Goal: Task Accomplishment & Management: Complete application form

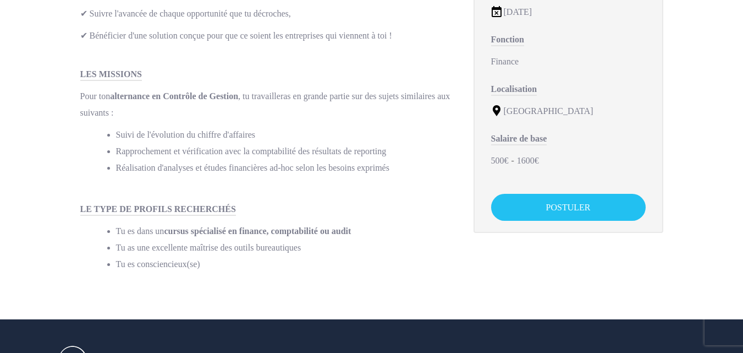
scroll to position [275, 0]
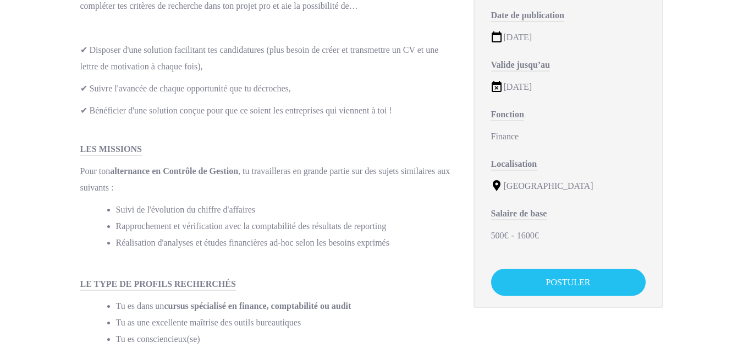
scroll to position [220, 0]
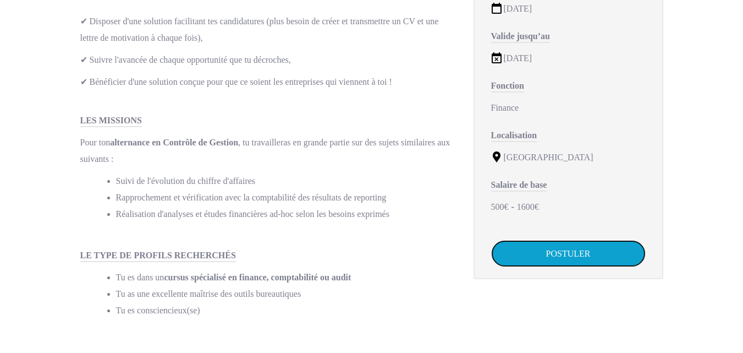
click at [577, 246] on link "POSTULER" at bounding box center [568, 253] width 155 height 27
